Goal: Task Accomplishment & Management: Use online tool/utility

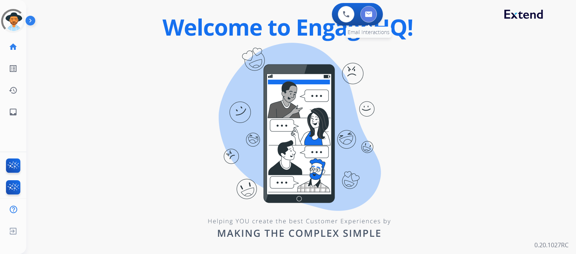
click at [366, 10] on button at bounding box center [368, 14] width 16 height 16
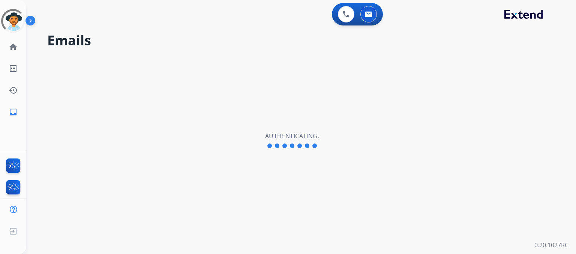
select select "**********"
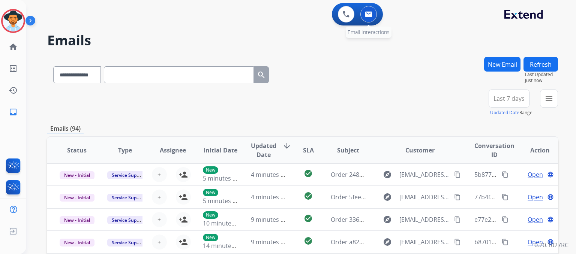
click at [368, 19] on button at bounding box center [368, 14] width 16 height 16
click at [366, 15] on img at bounding box center [368, 14] width 7 height 6
click at [544, 102] on mat-icon "menu" at bounding box center [548, 98] width 9 height 9
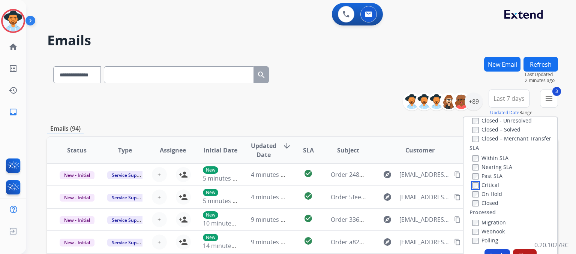
scroll to position [198, 0]
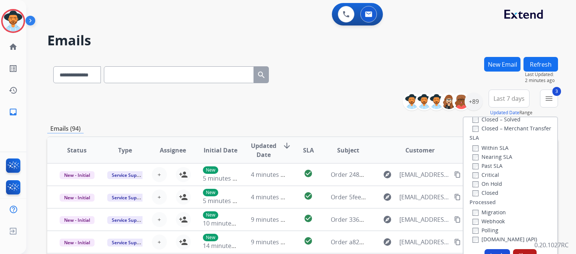
click at [498, 250] on button "Apply" at bounding box center [496, 255] width 25 height 13
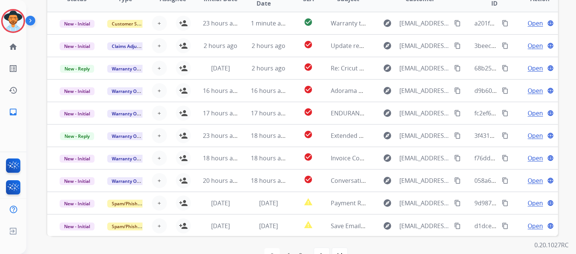
scroll to position [0, 0]
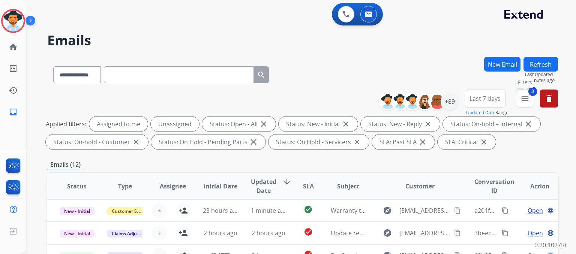
click at [525, 102] on mat-icon "menu" at bounding box center [524, 98] width 9 height 9
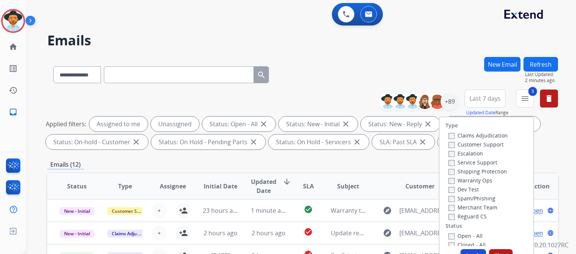
click at [482, 144] on label "Customer Support" at bounding box center [475, 144] width 55 height 7
click at [481, 170] on label "Shipping Protection" at bounding box center [477, 171] width 58 height 7
click at [472, 213] on label "Reguard CS" at bounding box center [467, 216] width 38 height 7
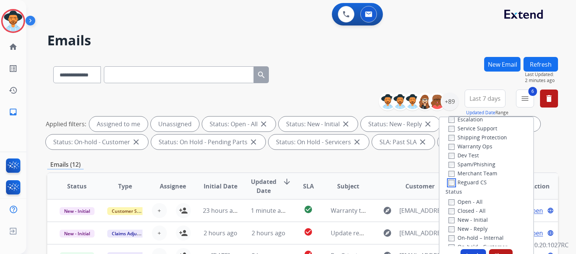
scroll to position [75, 0]
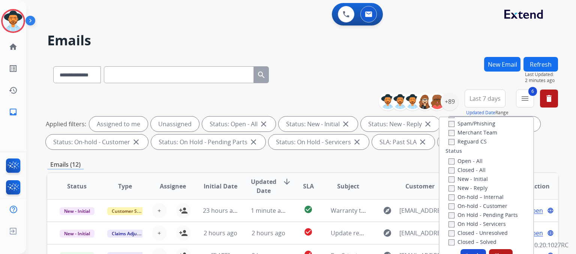
click at [460, 252] on button "Apply" at bounding box center [472, 255] width 25 height 13
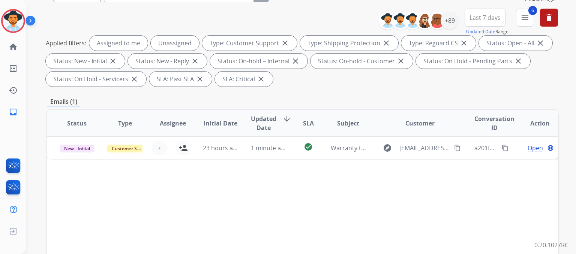
scroll to position [37, 0]
